Goal: Information Seeking & Learning: Find specific page/section

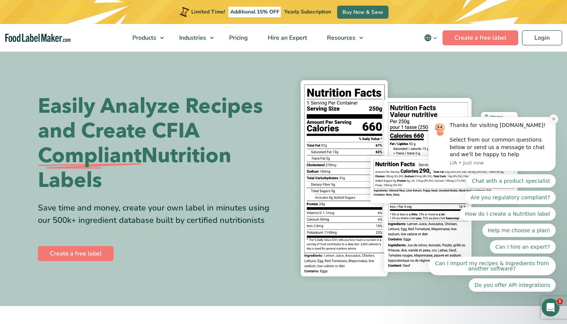
click at [555, 121] on icon "Dismiss notification" at bounding box center [553, 119] width 4 height 4
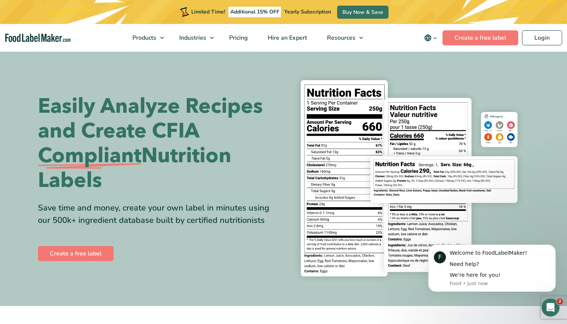
click at [438, 36] on icon "main navigation" at bounding box center [435, 38] width 6 height 6
click at [372, 153] on img at bounding box center [409, 179] width 240 height 220
click at [384, 153] on img at bounding box center [409, 179] width 240 height 220
click at [382, 83] on img at bounding box center [409, 179] width 240 height 220
click at [402, 76] on img at bounding box center [409, 179] width 240 height 220
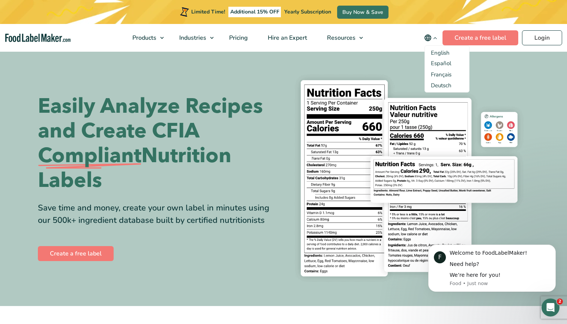
click at [432, 40] on icon "main navigation" at bounding box center [427, 37] width 9 height 9
click at [272, 10] on span "Additional 15% OFF" at bounding box center [254, 12] width 53 height 10
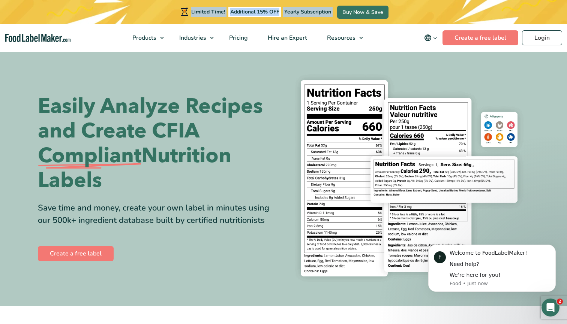
click at [265, 13] on span "Additional 15% OFF" at bounding box center [254, 12] width 53 height 10
click at [232, 12] on span "Additional 15% OFF" at bounding box center [254, 12] width 53 height 10
drag, startPoint x: 228, startPoint y: 12, endPoint x: 278, endPoint y: 14, distance: 49.9
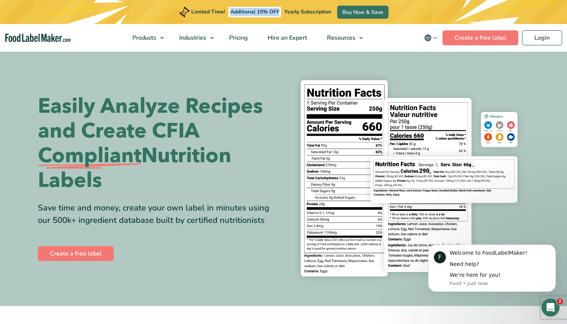
click at [278, 14] on span "Additional 15% OFF" at bounding box center [254, 12] width 53 height 10
click at [162, 171] on h1 "Easily Analyze Recipes and Create CFIA Compliant Nutrition Labels" at bounding box center [158, 143] width 240 height 99
click at [141, 166] on span "Compliant" at bounding box center [89, 156] width 103 height 25
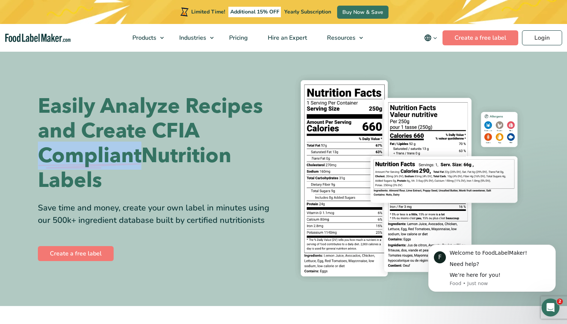
click at [141, 166] on span "Compliant" at bounding box center [89, 156] width 103 height 25
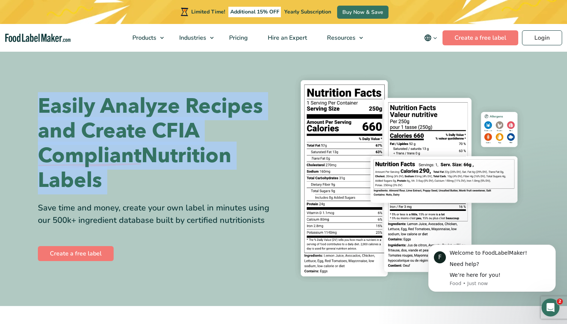
click at [141, 166] on span "Compliant" at bounding box center [89, 156] width 103 height 25
click at [129, 168] on span "Compliant" at bounding box center [89, 156] width 103 height 25
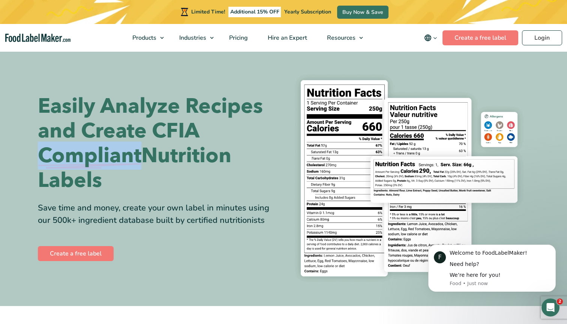
click at [129, 168] on span "Compliant" at bounding box center [89, 156] width 103 height 25
click at [252, 145] on h1 "Easily Analyze Recipes and Create CFIA Compliant Nutrition Labels" at bounding box center [158, 143] width 240 height 99
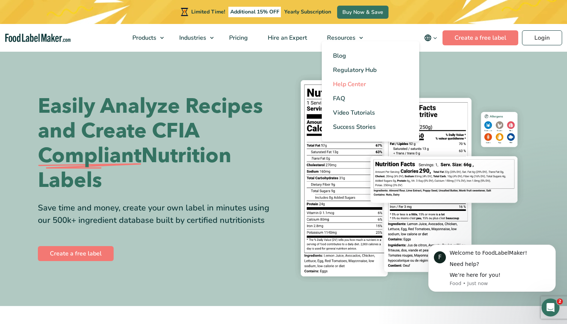
click at [347, 82] on span "Help Center" at bounding box center [349, 84] width 33 height 8
